Goal: Complete application form

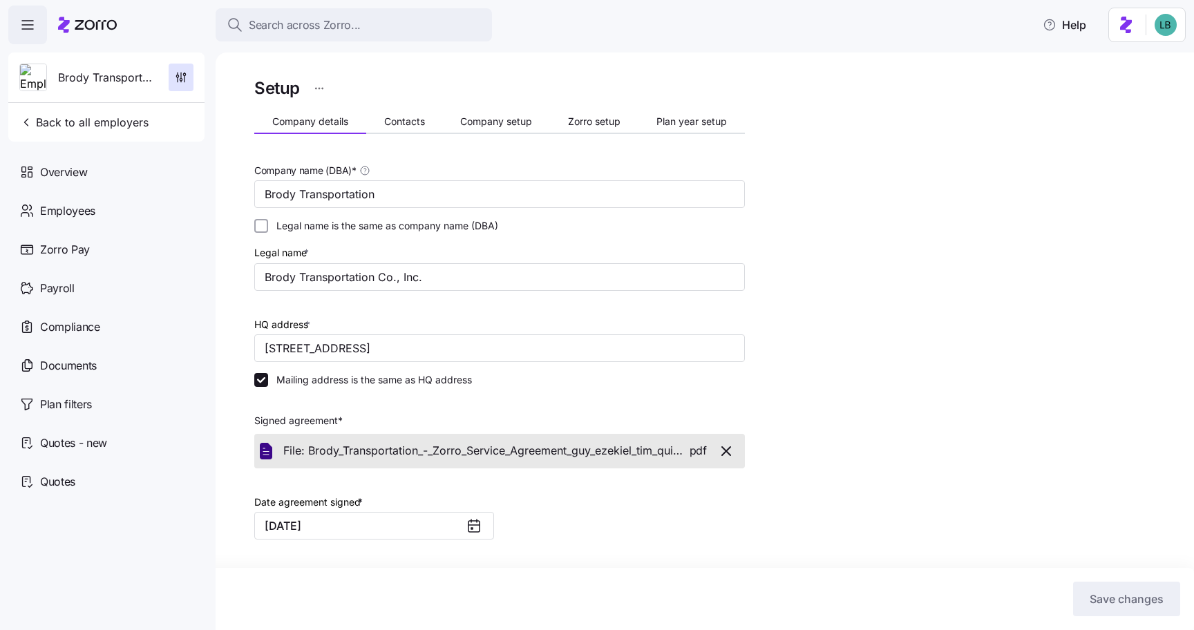
click at [267, 32] on span "Search across Zorro..." at bounding box center [305, 25] width 112 height 17
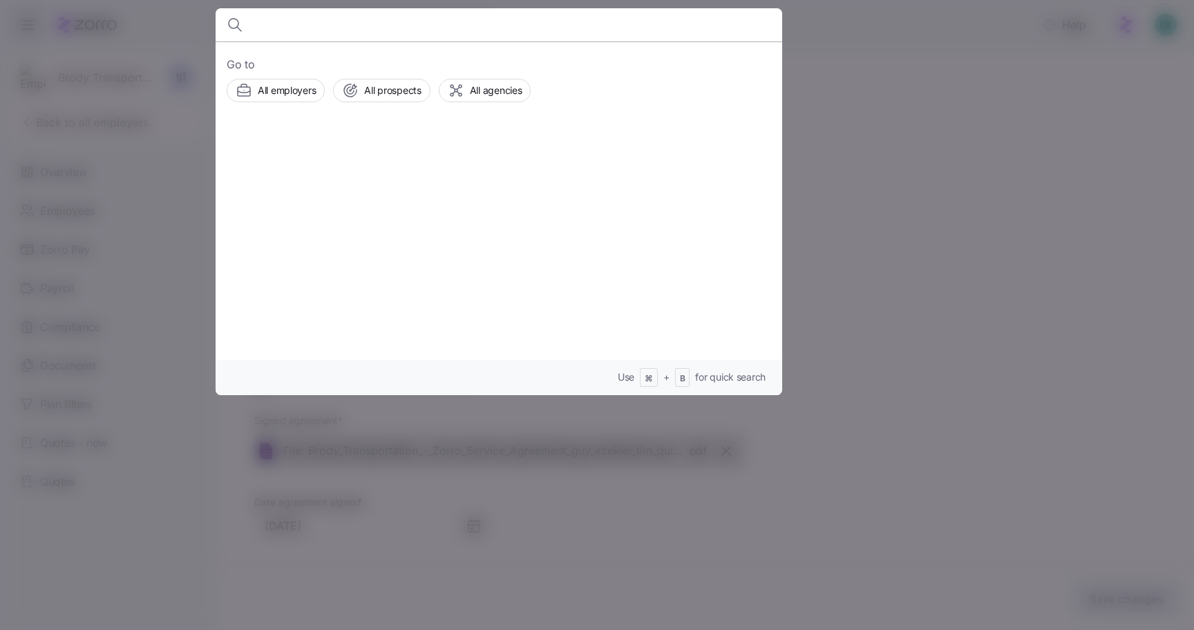
type input "[PERSON_NAME]"
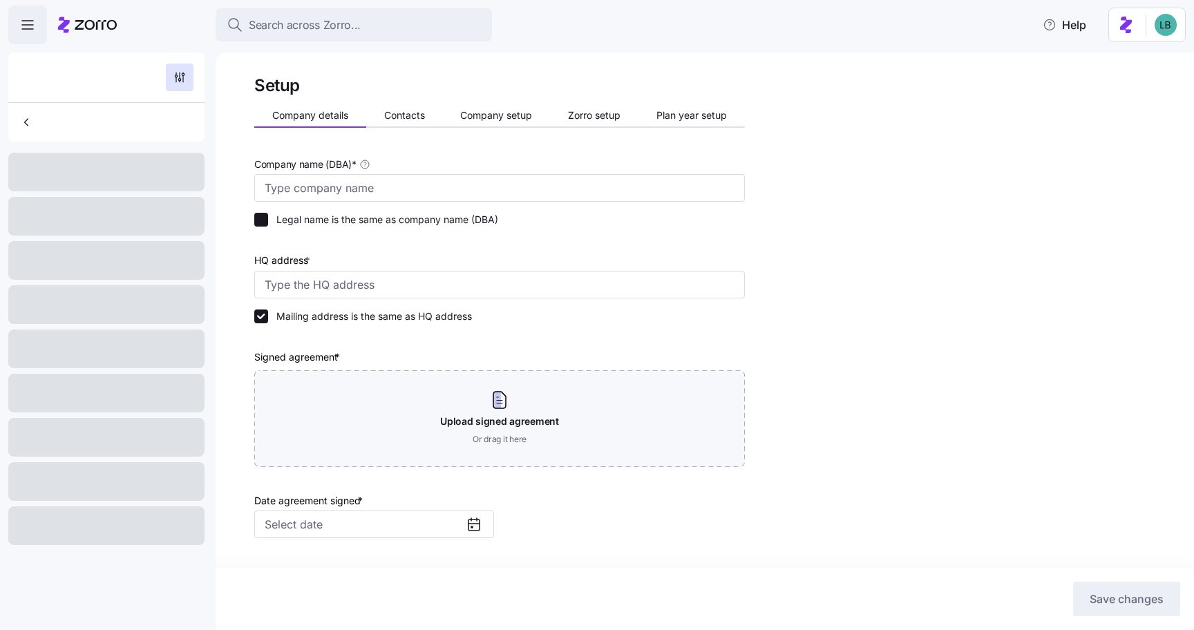
type input "Brody Transportation"
checkbox input "false"
type input "[STREET_ADDRESS]"
type input "520749884"
type input "[DATE]"
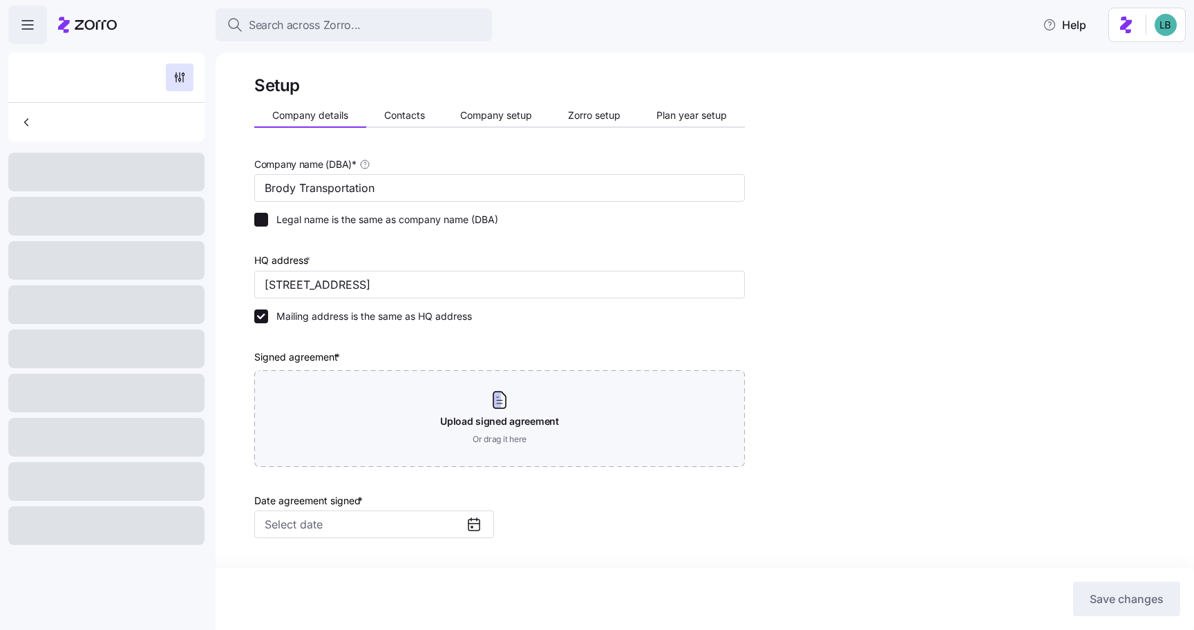
type input "C corporation"
type input "336 - Transportation Equipment Manufacturing"
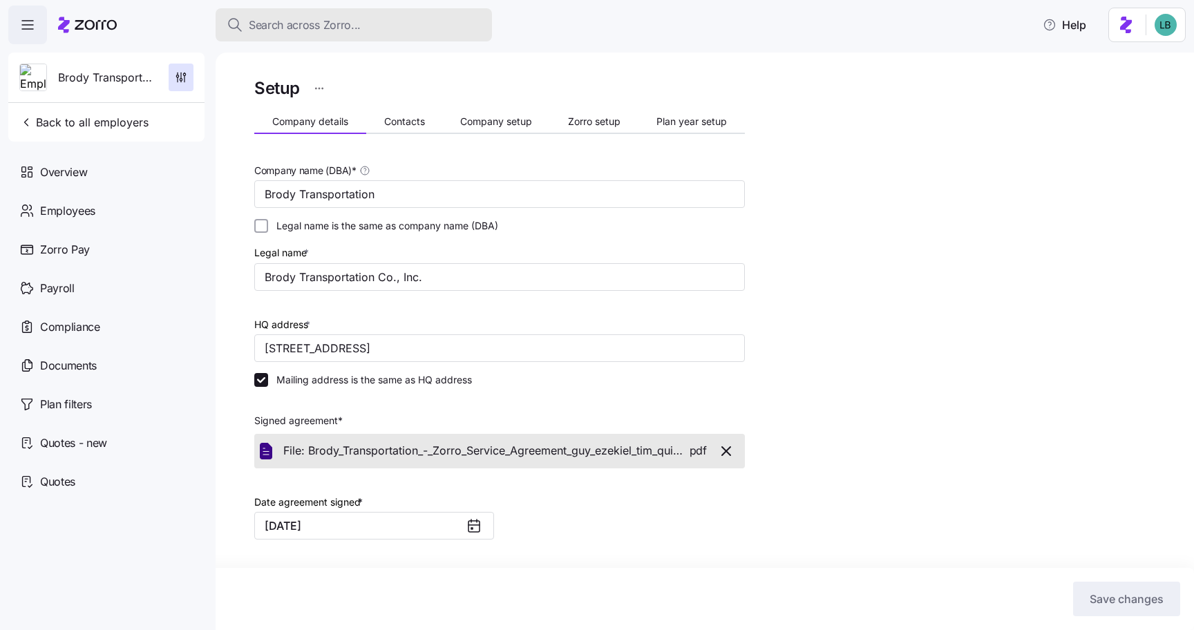
click at [268, 28] on span "Search across Zorro..." at bounding box center [305, 25] width 112 height 17
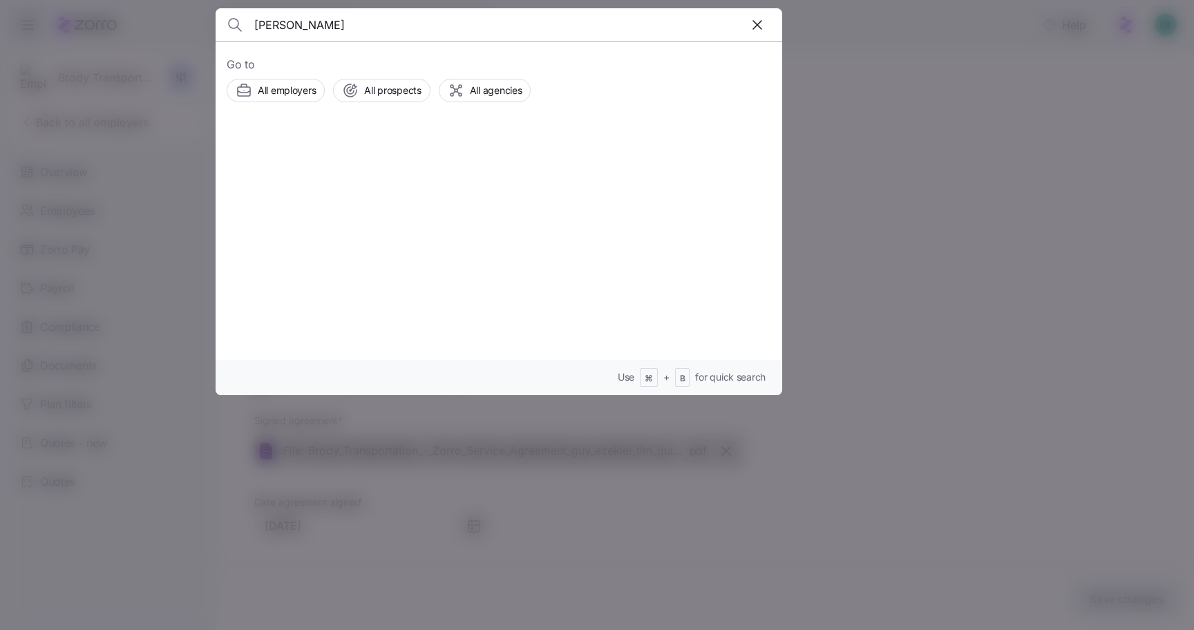
type input "[PERSON_NAME]"
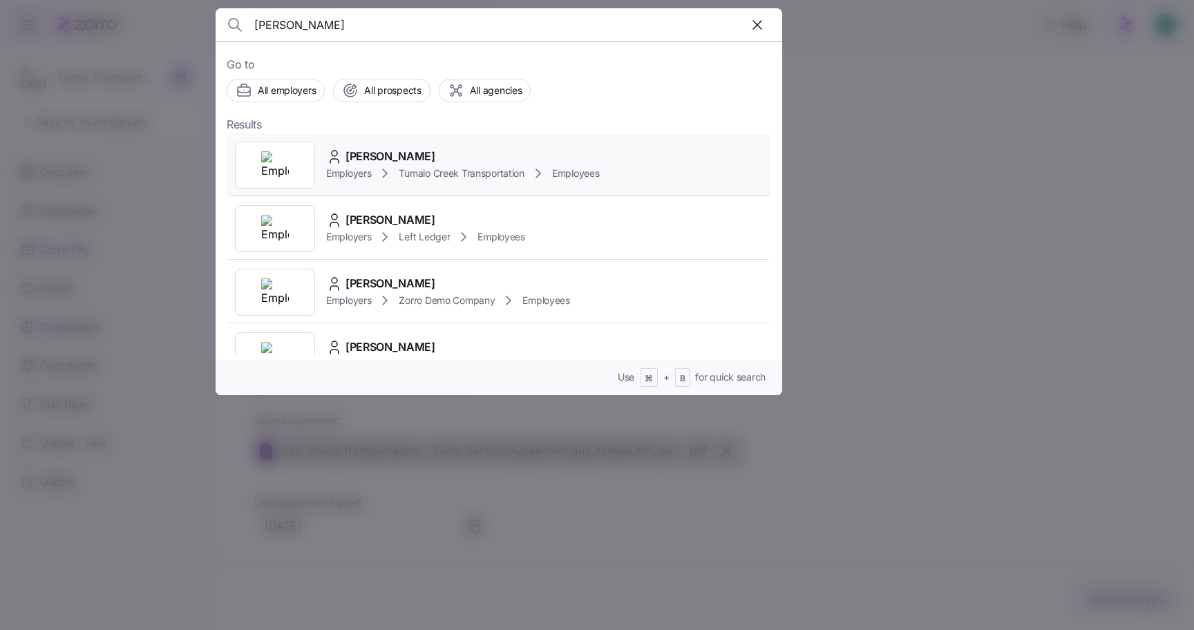
click at [371, 161] on span "[PERSON_NAME]" at bounding box center [391, 156] width 90 height 17
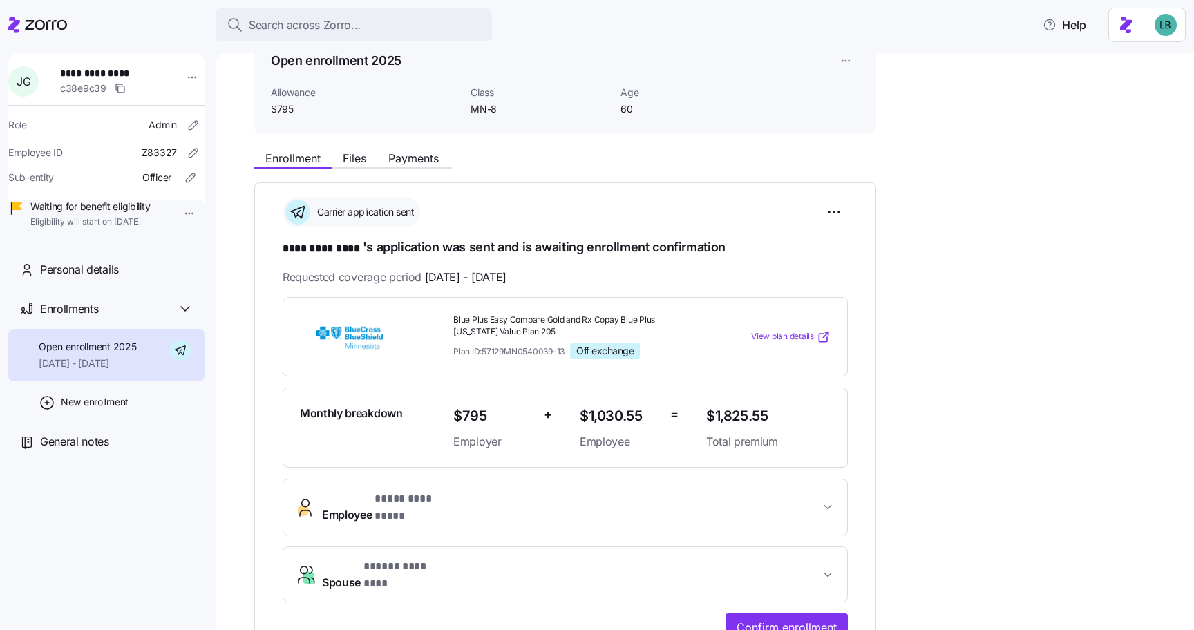
scroll to position [74, 0]
